Goal: Information Seeking & Learning: Learn about a topic

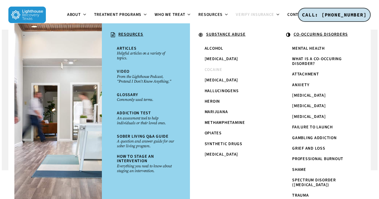
click at [215, 71] on span "Cocaine" at bounding box center [213, 70] width 18 height 6
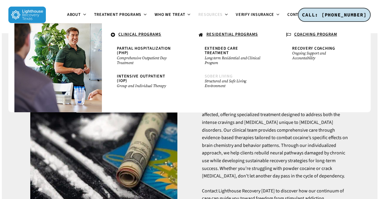
click at [216, 73] on span "Sober Living" at bounding box center [218, 76] width 28 height 6
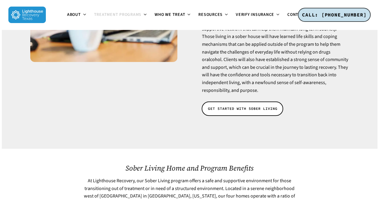
scroll to position [202, 0]
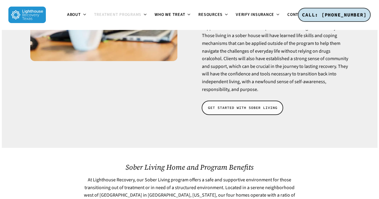
click at [216, 105] on span "GET STARTED WITH SOBER LIVING" at bounding box center [241, 108] width 69 height 6
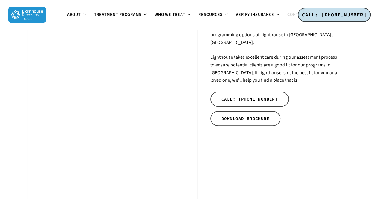
scroll to position [204, 0]
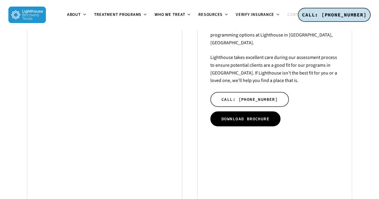
click at [222, 116] on span "DOWNLOAD BROCHURE" at bounding box center [245, 119] width 48 height 6
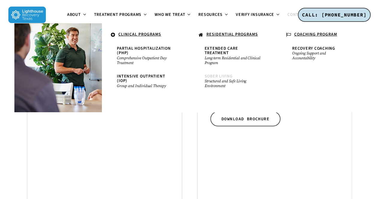
click at [223, 79] on small "Structured and Safe Living Environment" at bounding box center [232, 84] width 57 height 10
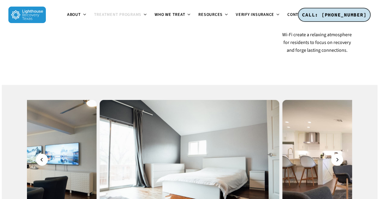
scroll to position [629, 0]
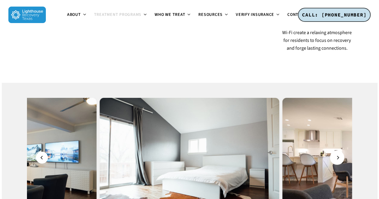
click at [335, 152] on button "Next" at bounding box center [337, 158] width 12 height 12
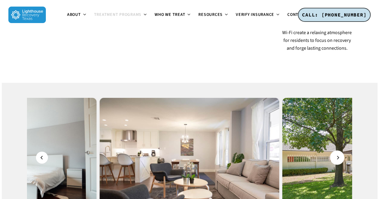
click at [335, 152] on button "Next" at bounding box center [337, 158] width 12 height 12
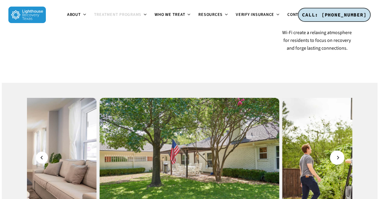
click at [335, 152] on button "Next" at bounding box center [337, 158] width 12 height 12
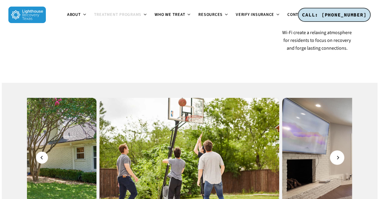
click at [335, 152] on button "Next" at bounding box center [337, 158] width 12 height 12
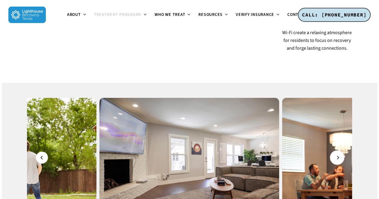
click at [335, 152] on button "Next" at bounding box center [337, 158] width 12 height 12
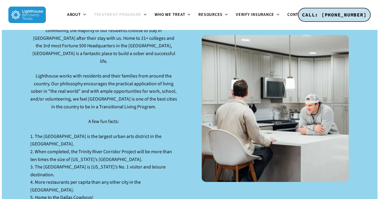
scroll to position [912, 0]
